Goal: Information Seeking & Learning: Learn about a topic

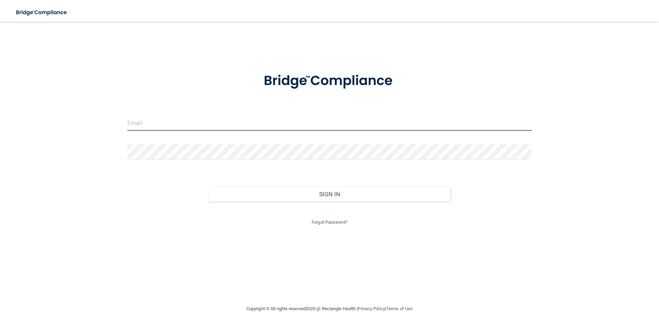
click at [214, 123] on input "email" at bounding box center [329, 122] width 404 height 15
type input "[EMAIL_ADDRESS][DOMAIN_NAME]"
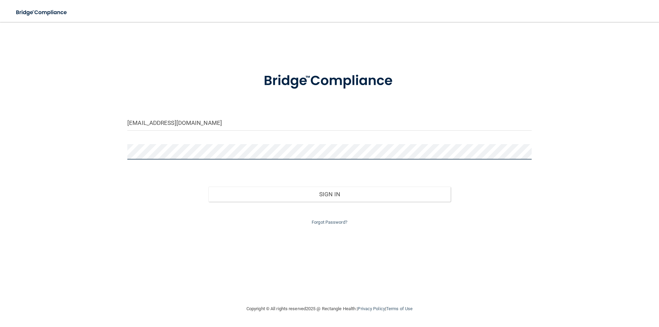
click at [208, 187] on button "Sign In" at bounding box center [329, 194] width 243 height 15
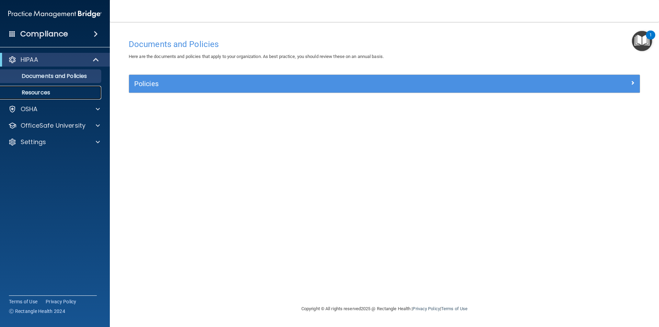
click at [49, 90] on p "Resources" at bounding box center [51, 92] width 94 height 7
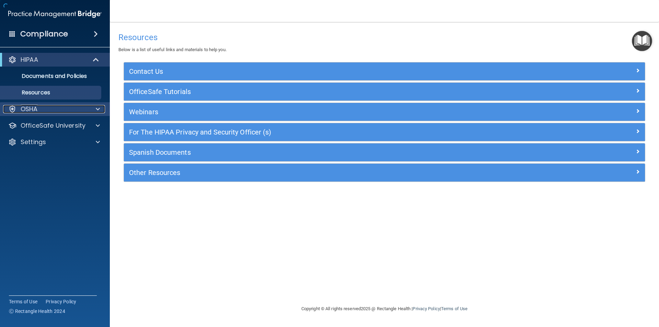
click at [60, 109] on div "OSHA" at bounding box center [45, 109] width 85 height 8
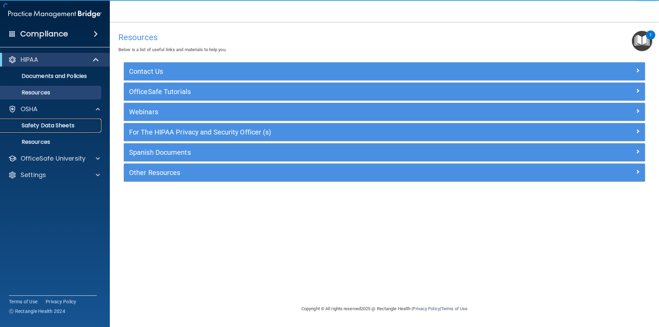
click at [70, 126] on p "Safety Data Sheets" at bounding box center [51, 125] width 94 height 7
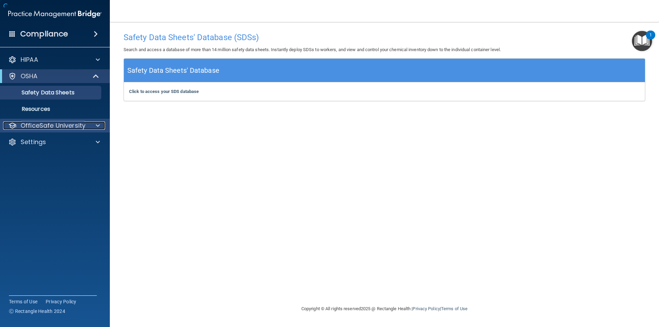
click at [73, 125] on p "OfficeSafe University" at bounding box center [53, 126] width 65 height 8
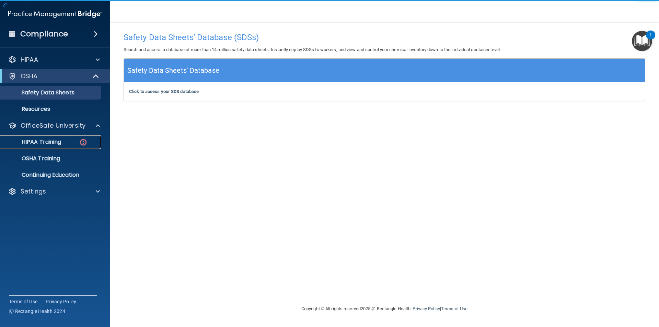
click at [74, 141] on div "HIPAA Training" at bounding box center [51, 142] width 94 height 7
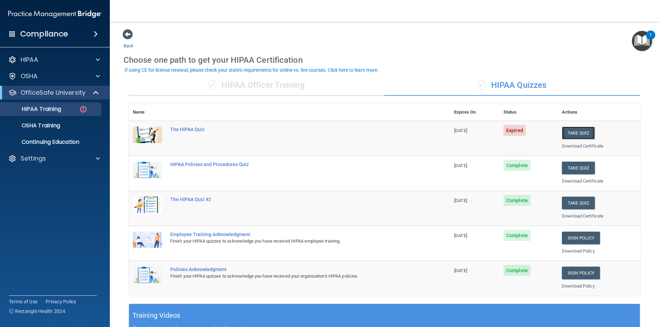
click at [570, 130] on button "Take Quiz" at bounding box center [578, 133] width 33 height 13
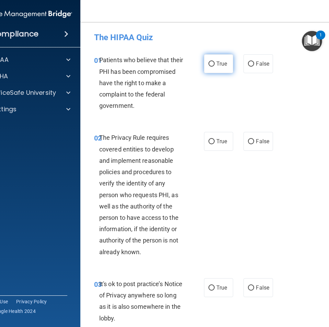
click at [213, 65] on label "True" at bounding box center [218, 63] width 29 height 19
click at [213, 65] on input "True" at bounding box center [211, 63] width 6 height 5
radio input "true"
click at [227, 135] on label "True" at bounding box center [218, 141] width 29 height 19
click at [215, 139] on input "True" at bounding box center [211, 141] width 6 height 5
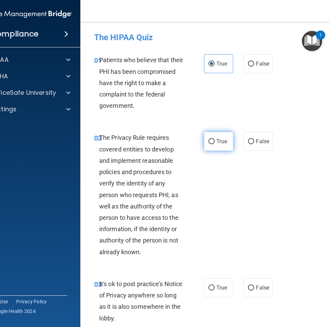
radio input "true"
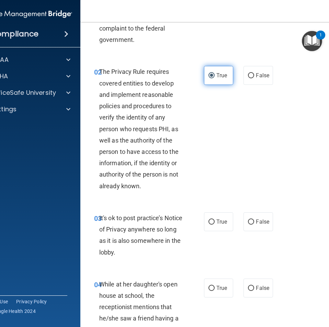
scroll to position [69, 0]
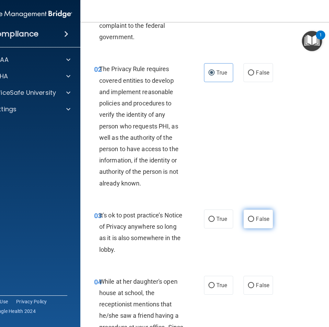
click at [256, 220] on span "False" at bounding box center [262, 219] width 13 height 7
click at [254, 220] on input "False" at bounding box center [251, 219] width 6 height 5
radio input "true"
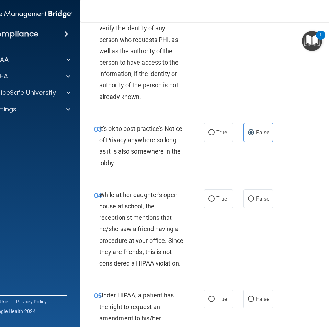
scroll to position [172, 0]
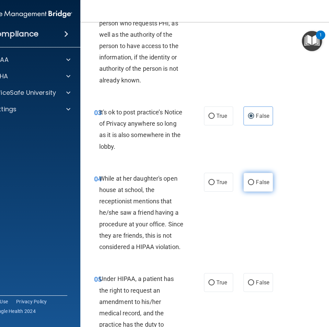
click at [261, 184] on span "False" at bounding box center [262, 182] width 13 height 7
click at [254, 184] on input "False" at bounding box center [251, 182] width 6 height 5
radio input "true"
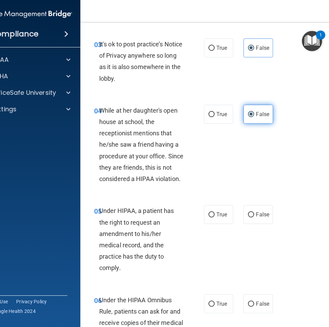
scroll to position [240, 0]
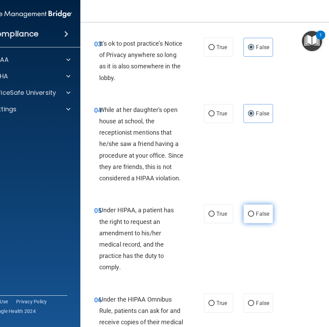
click at [256, 213] on span "False" at bounding box center [262, 213] width 13 height 7
click at [254, 213] on input "False" at bounding box center [251, 214] width 6 height 5
radio input "true"
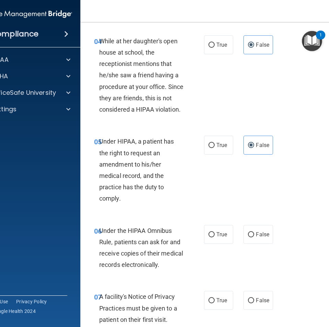
scroll to position [343, 0]
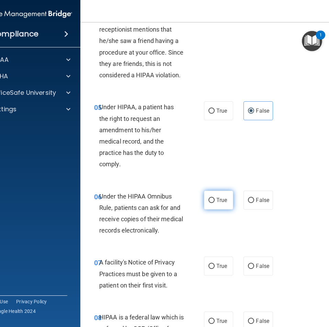
click at [226, 203] on label "True" at bounding box center [218, 200] width 29 height 19
click at [215, 203] on input "True" at bounding box center [211, 200] width 6 height 5
radio input "true"
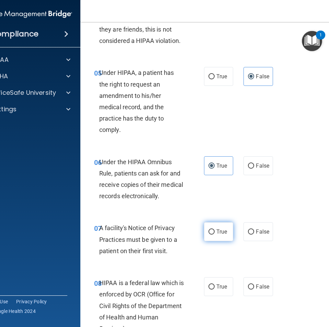
click at [217, 232] on span "True" at bounding box center [221, 231] width 11 height 7
click at [215, 232] on input "True" at bounding box center [211, 231] width 6 height 5
radio input "true"
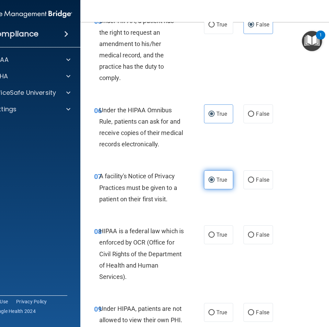
scroll to position [446, 0]
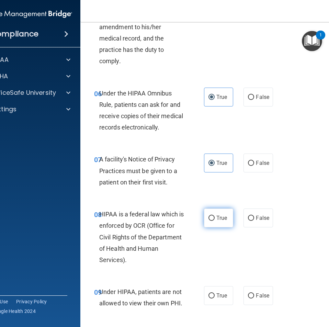
click at [221, 215] on span "True" at bounding box center [221, 218] width 11 height 7
click at [215, 216] on input "True" at bounding box center [211, 218] width 6 height 5
radio input "true"
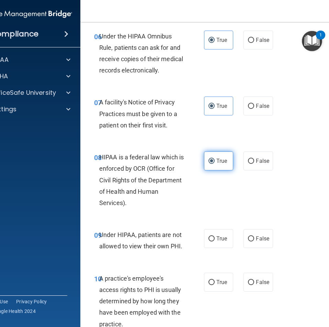
scroll to position [515, 0]
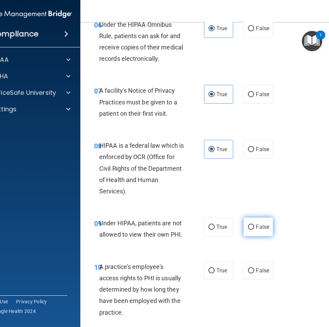
click at [256, 224] on span "False" at bounding box center [262, 227] width 13 height 7
click at [254, 225] on input "False" at bounding box center [251, 227] width 6 height 5
radio input "true"
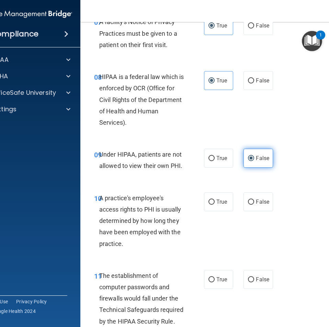
scroll to position [618, 0]
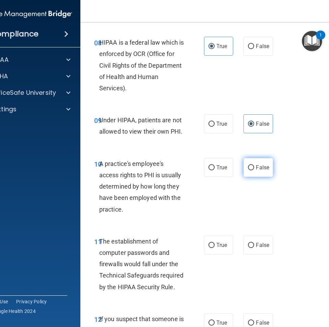
click at [256, 163] on label "False" at bounding box center [257, 167] width 29 height 19
click at [254, 165] on input "False" at bounding box center [251, 167] width 6 height 5
radio input "true"
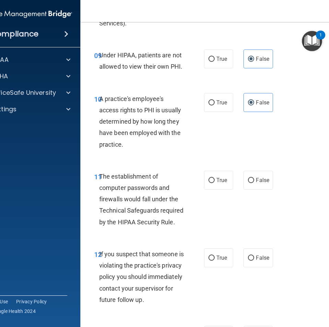
scroll to position [687, 0]
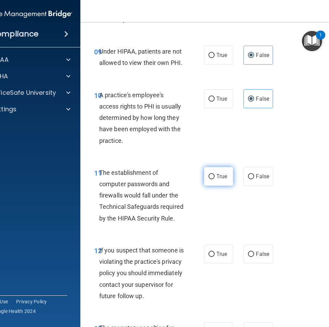
click at [217, 179] on span "True" at bounding box center [221, 176] width 11 height 7
click at [215, 179] on input "True" at bounding box center [211, 176] width 6 height 5
radio input "true"
click at [223, 256] on span "True" at bounding box center [221, 254] width 11 height 7
click at [215, 256] on input "True" at bounding box center [211, 254] width 6 height 5
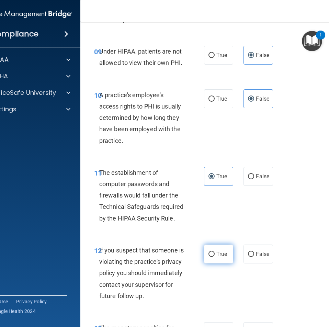
radio input "true"
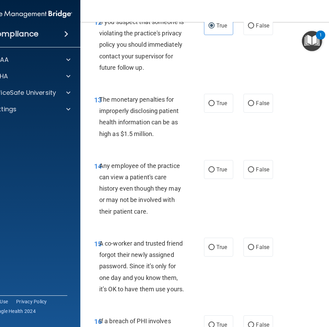
scroll to position [927, 0]
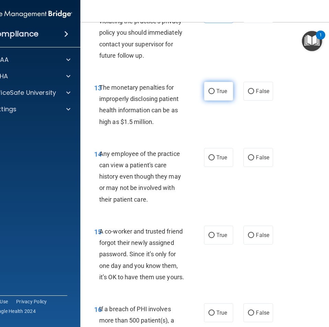
click at [208, 94] on input "True" at bounding box center [211, 91] width 6 height 5
radio input "true"
click at [254, 165] on label "False" at bounding box center [257, 157] width 29 height 19
click at [254, 160] on input "False" at bounding box center [251, 157] width 6 height 5
radio input "true"
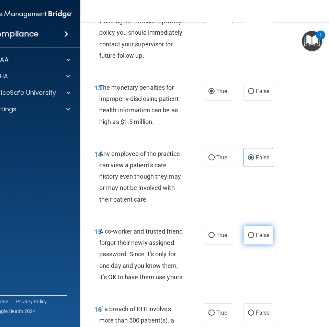
click at [268, 244] on label "False" at bounding box center [257, 235] width 29 height 19
click at [254, 238] on input "False" at bounding box center [251, 235] width 6 height 5
radio input "true"
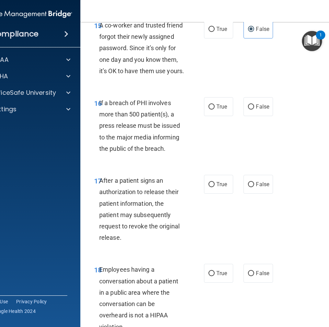
scroll to position [1167, 0]
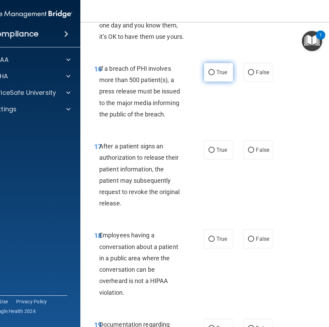
click at [216, 76] on span "True" at bounding box center [221, 72] width 11 height 7
click at [214, 75] on input "True" at bounding box center [211, 72] width 6 height 5
radio input "true"
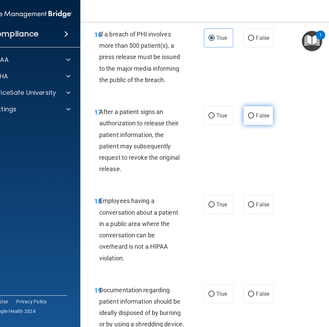
click at [250, 118] on input "False" at bounding box center [251, 115] width 6 height 5
radio input "true"
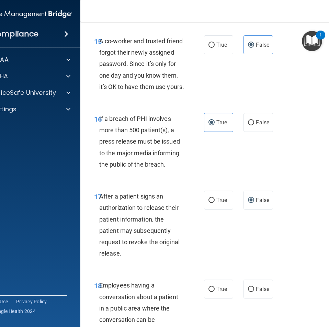
scroll to position [1133, 0]
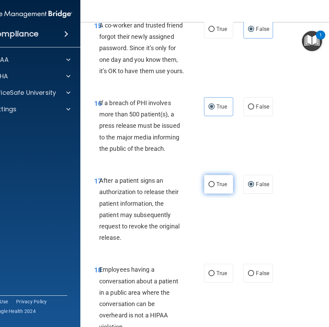
click at [225, 194] on label "True" at bounding box center [218, 184] width 29 height 19
click at [215, 187] on input "True" at bounding box center [211, 184] width 6 height 5
radio input "true"
radio input "false"
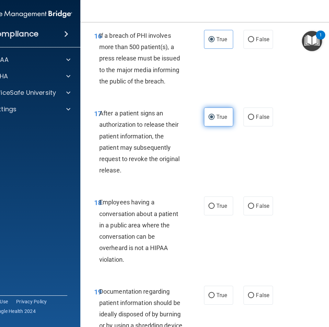
scroll to position [1202, 0]
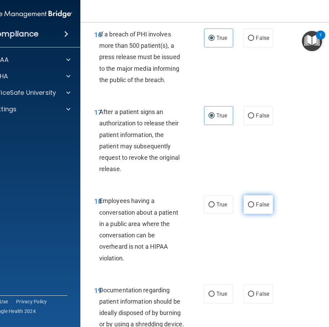
click at [251, 207] on input "False" at bounding box center [251, 204] width 6 height 5
radio input "true"
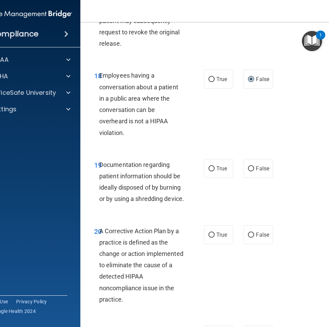
scroll to position [1339, 0]
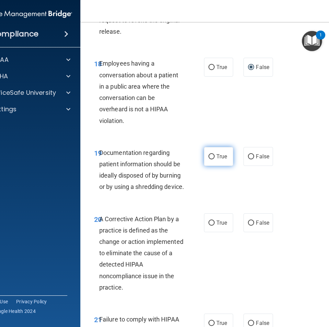
click at [216, 160] on span "True" at bounding box center [221, 156] width 11 height 7
click at [214, 159] on input "True" at bounding box center [211, 156] width 6 height 5
radio input "true"
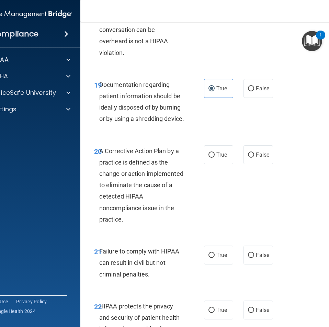
scroll to position [1408, 0]
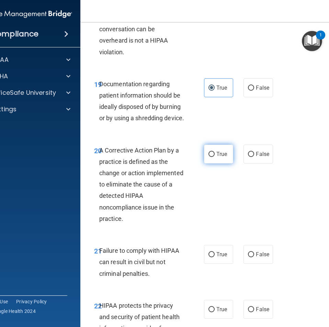
click at [213, 163] on label "True" at bounding box center [218, 154] width 29 height 19
click at [213, 157] on input "True" at bounding box center [211, 154] width 6 height 5
radio input "true"
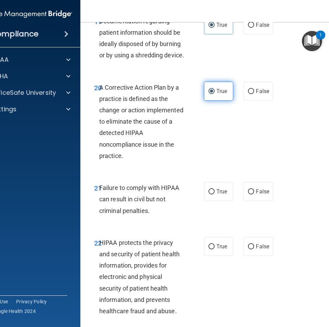
scroll to position [1476, 0]
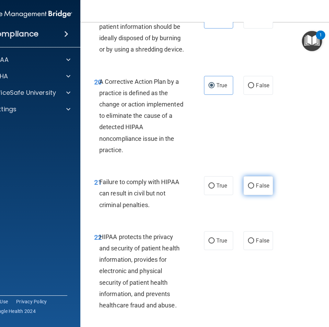
click at [248, 189] on input "False" at bounding box center [251, 185] width 6 height 5
radio input "true"
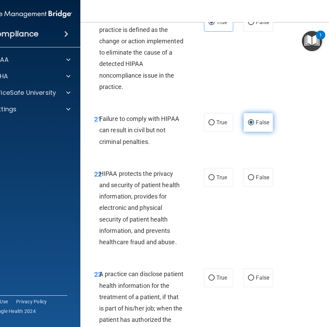
scroll to position [1545, 0]
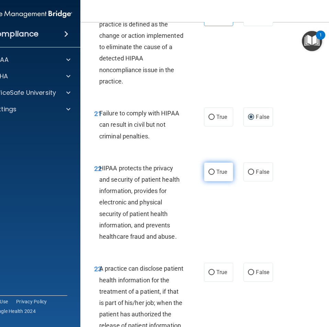
click at [214, 181] on label "True" at bounding box center [218, 171] width 29 height 19
click at [214, 175] on input "True" at bounding box center [211, 172] width 6 height 5
radio input "true"
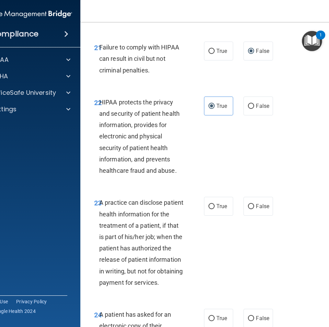
scroll to position [1682, 0]
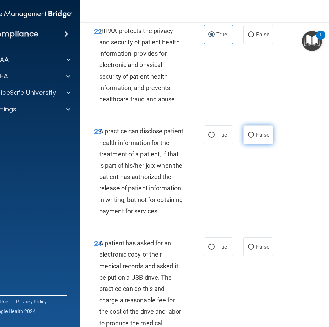
click at [252, 144] on label "False" at bounding box center [257, 134] width 29 height 19
click at [252, 138] on input "False" at bounding box center [251, 135] width 6 height 5
radio input "true"
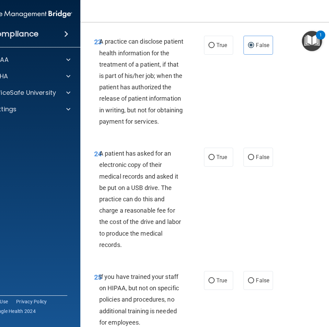
scroll to position [1785, 0]
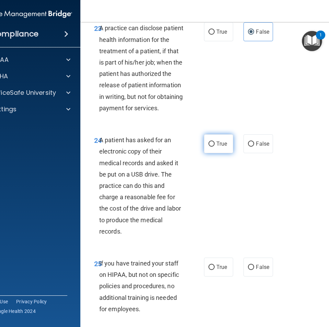
click at [217, 153] on label "True" at bounding box center [218, 143] width 29 height 19
click at [215, 147] on input "True" at bounding box center [211, 143] width 6 height 5
radio input "true"
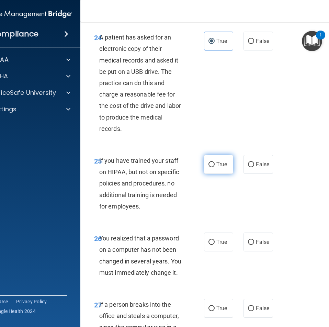
scroll to position [1888, 0]
click at [262, 167] on span "False" at bounding box center [262, 164] width 13 height 7
click at [254, 167] on input "False" at bounding box center [251, 164] width 6 height 5
radio input "true"
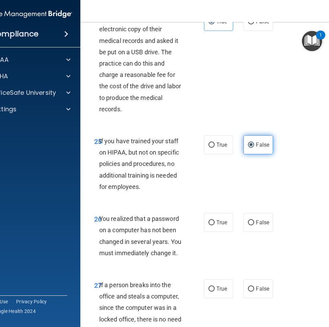
scroll to position [1957, 0]
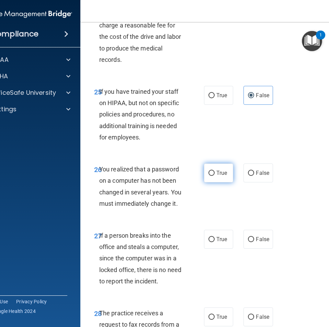
click at [213, 182] on label "True" at bounding box center [218, 172] width 29 height 19
click at [213, 176] on input "True" at bounding box center [211, 173] width 6 height 5
radio input "true"
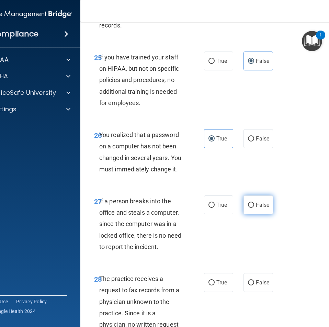
click at [248, 214] on label "False" at bounding box center [257, 204] width 29 height 19
click at [248, 208] on input "False" at bounding box center [251, 205] width 6 height 5
radio input "true"
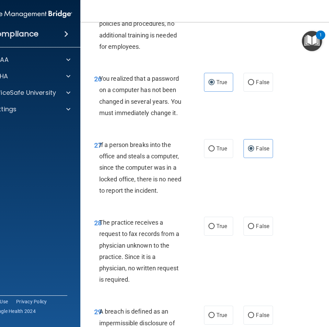
scroll to position [2060, 0]
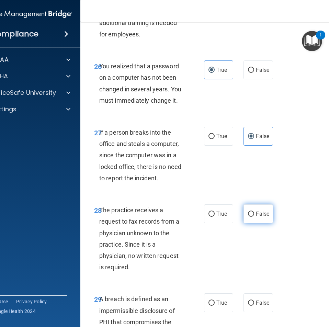
click at [262, 217] on span "False" at bounding box center [262, 213] width 13 height 7
click at [254, 217] on input "False" at bounding box center [251, 214] width 6 height 5
radio input "true"
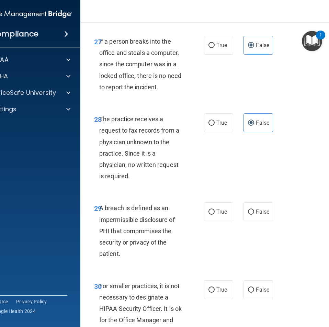
scroll to position [2163, 0]
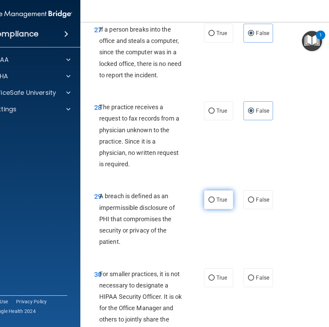
click at [218, 203] on span "True" at bounding box center [221, 199] width 11 height 7
click at [215, 203] on input "True" at bounding box center [211, 199] width 6 height 5
radio input "true"
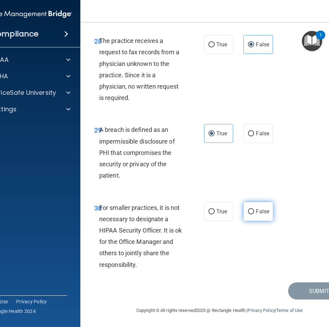
click at [257, 221] on label "False" at bounding box center [257, 211] width 29 height 19
click at [254, 214] on input "False" at bounding box center [251, 211] width 6 height 5
radio input "true"
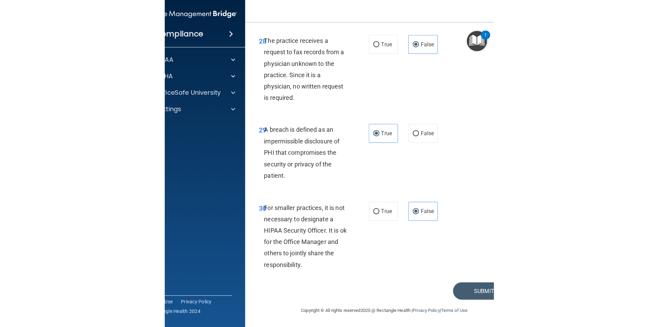
scroll to position [1298, 0]
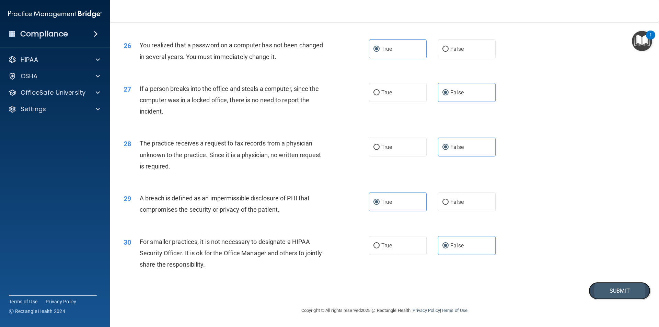
click at [612, 292] on button "Submit" at bounding box center [620, 291] width 62 height 18
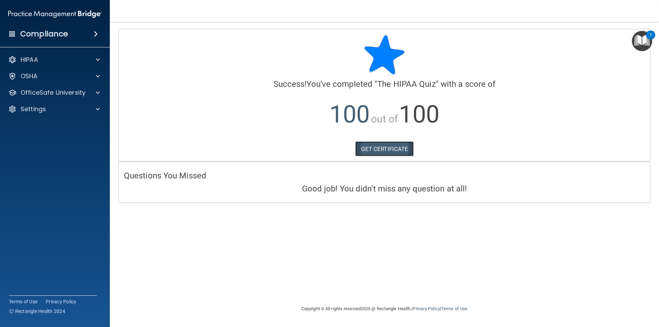
click at [376, 152] on link "GET CERTIFICATE" at bounding box center [384, 148] width 59 height 15
click at [39, 91] on p "OfficeSafe University" at bounding box center [53, 93] width 65 height 8
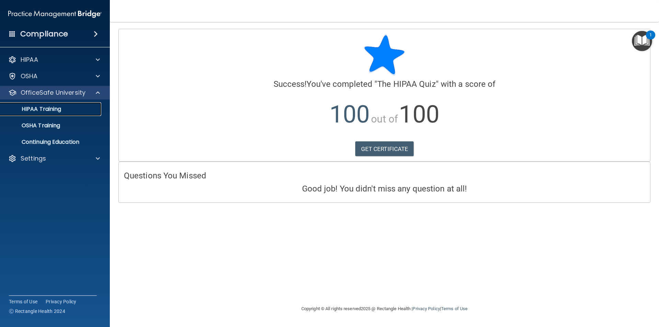
drag, startPoint x: 59, startPoint y: 110, endPoint x: 61, endPoint y: 98, distance: 11.6
click at [59, 110] on p "HIPAA Training" at bounding box center [32, 109] width 57 height 7
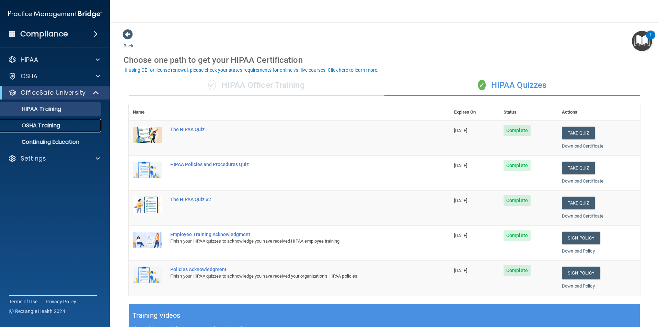
click at [54, 128] on p "OSHA Training" at bounding box center [32, 125] width 56 height 7
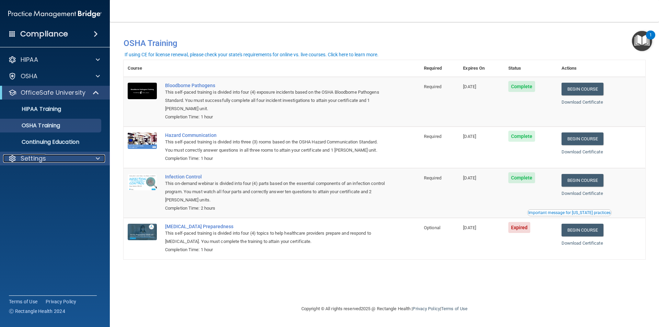
click at [64, 159] on div "Settings" at bounding box center [45, 159] width 85 height 8
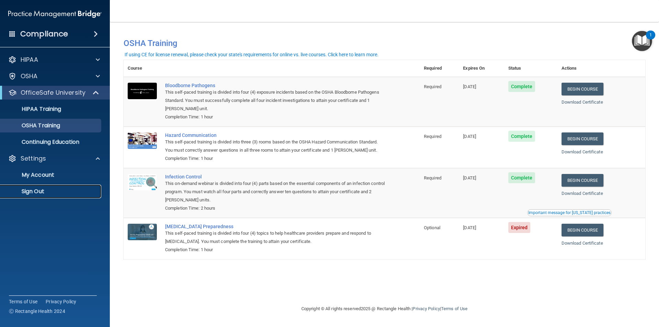
click at [35, 189] on p "Sign Out" at bounding box center [51, 191] width 94 height 7
